Goal: Task Accomplishment & Management: Manage account settings

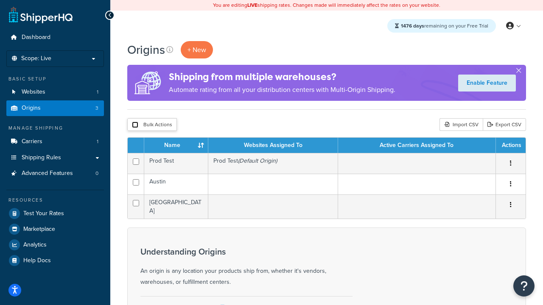
click at [135, 125] on input "checkbox" at bounding box center [135, 125] width 6 height 6
checkbox input "true"
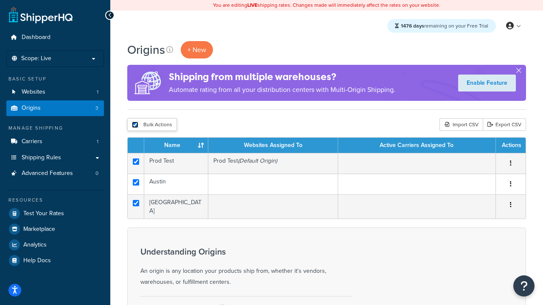
click at [0, 0] on button "Delete" at bounding box center [0, 0] width 0 height 0
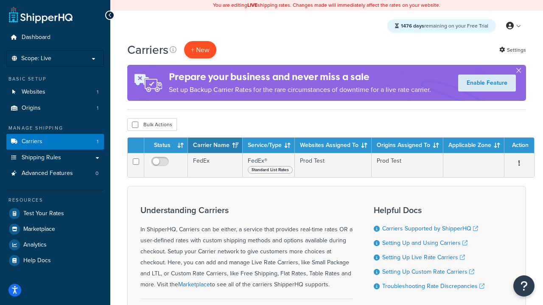
click at [200, 50] on button "+ New" at bounding box center [200, 49] width 32 height 17
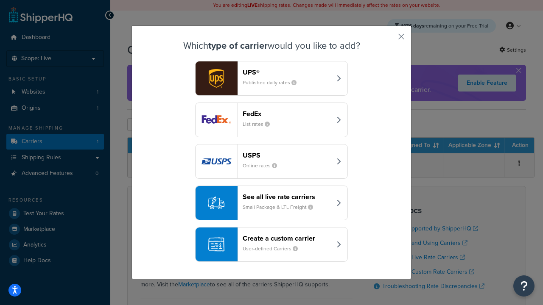
click at [271, 120] on small "List rates" at bounding box center [259, 124] width 34 height 8
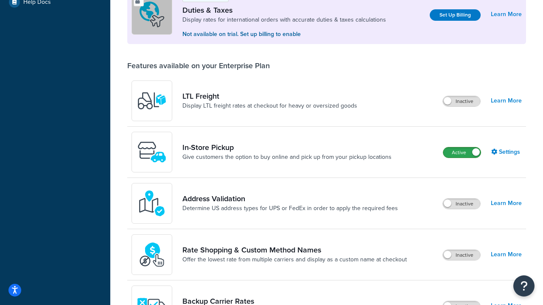
scroll to position [259, 0]
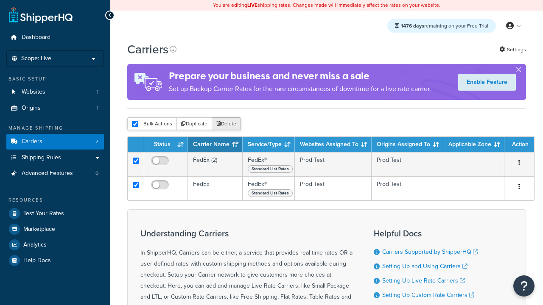
click at [225, 124] on button "Delete" at bounding box center [225, 123] width 29 height 13
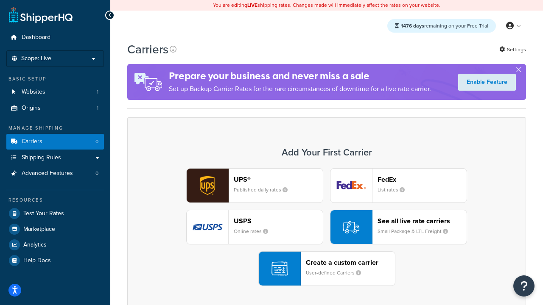
click at [326, 227] on div "UPS® Published daily rates FedEx List rates USPS Online rates See all live rate…" at bounding box center [326, 227] width 381 height 118
click at [422, 179] on header "FedEx" at bounding box center [421, 179] width 89 height 8
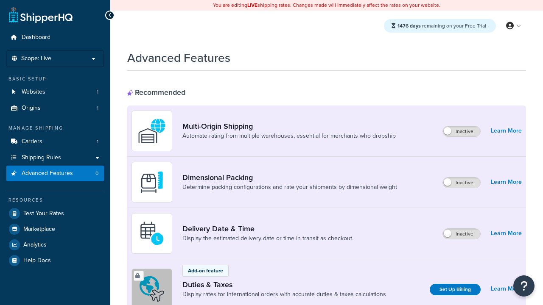
click at [462, 131] on label "Inactive" at bounding box center [460, 131] width 37 height 10
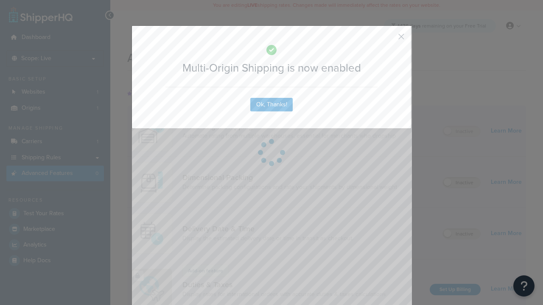
click at [388, 39] on button "button" at bounding box center [388, 40] width 2 height 2
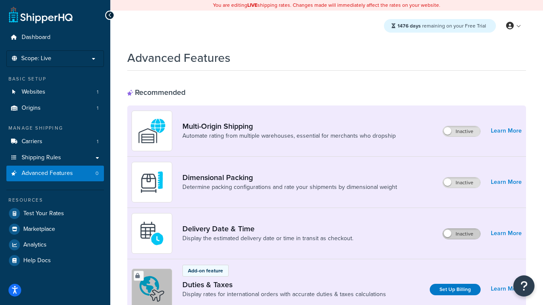
click at [462, 234] on label "Inactive" at bounding box center [460, 234] width 37 height 10
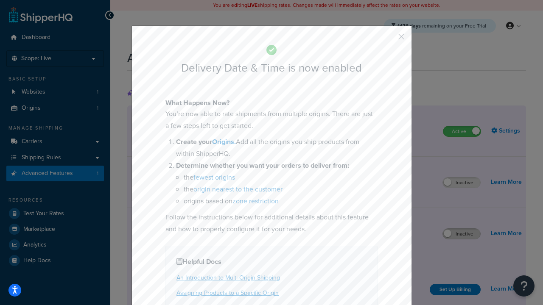
click at [388, 39] on button "button" at bounding box center [388, 40] width 2 height 2
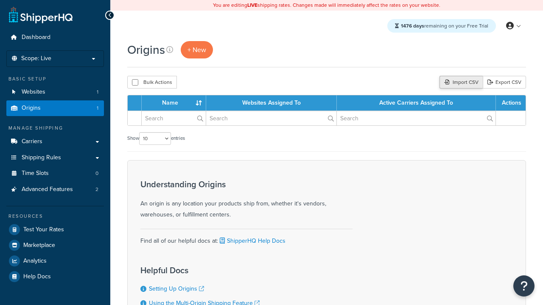
click at [460, 82] on div "Import CSV" at bounding box center [460, 82] width 43 height 13
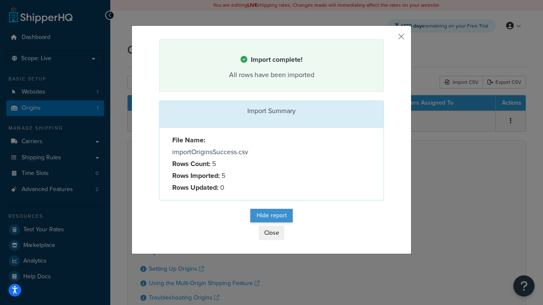
click at [271, 215] on button "Hide report" at bounding box center [271, 216] width 42 height 14
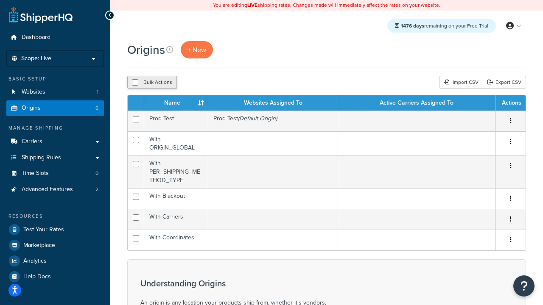
click at [151, 82] on button "Bulk Actions" at bounding box center [152, 82] width 50 height 13
checkbox input "true"
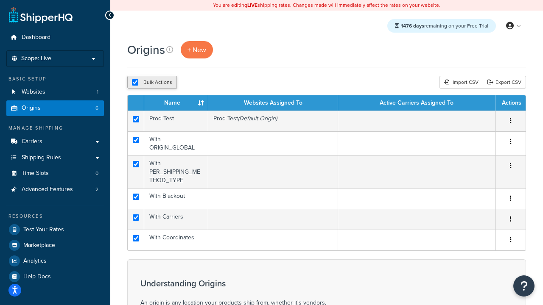
checkbox input "true"
click at [135, 82] on input "checkbox" at bounding box center [135, 82] width 6 height 6
checkbox input "false"
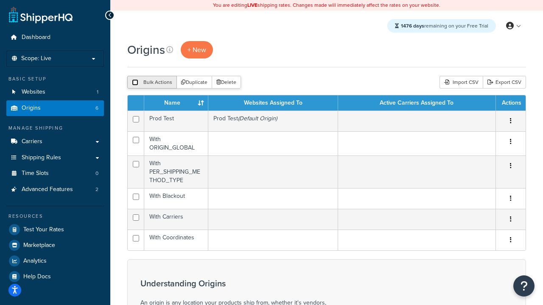
checkbox input "false"
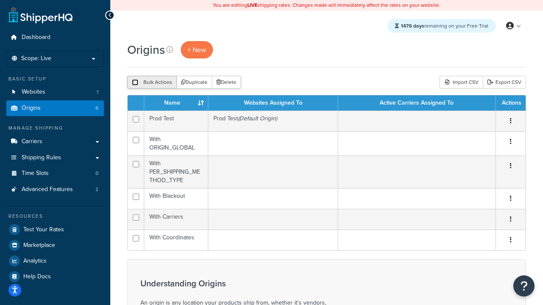
checkbox input "false"
